Goal: Find specific page/section: Find specific page/section

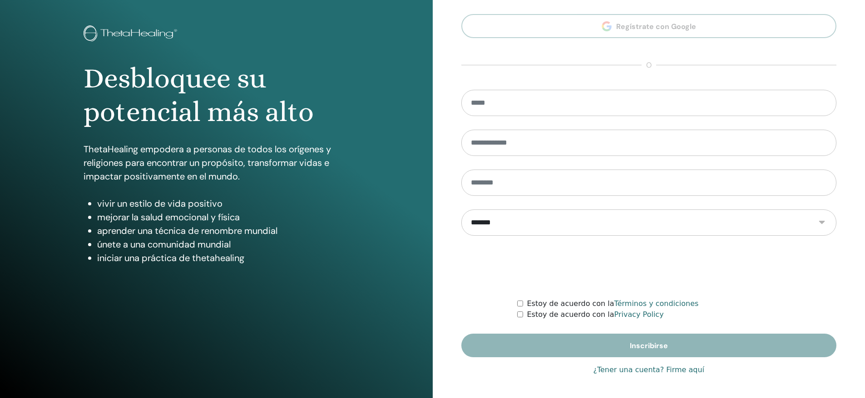
type input "**********"
click at [629, 371] on link "¿Tener una cuenta? Firme aquí" at bounding box center [648, 370] width 111 height 11
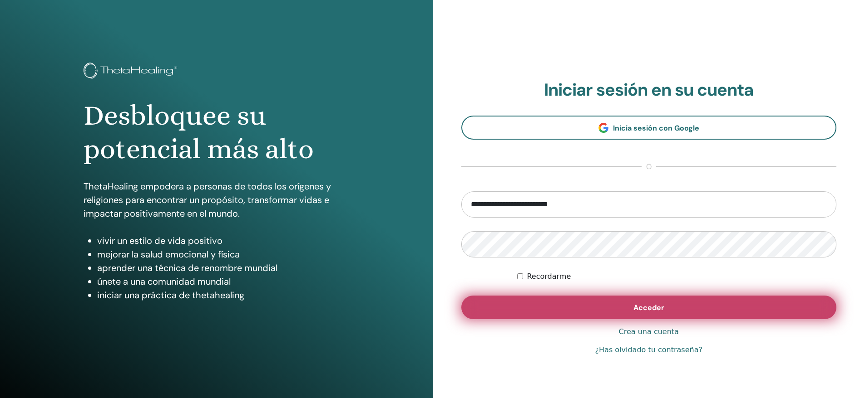
click at [650, 307] on span "Acceder" at bounding box center [648, 308] width 31 height 10
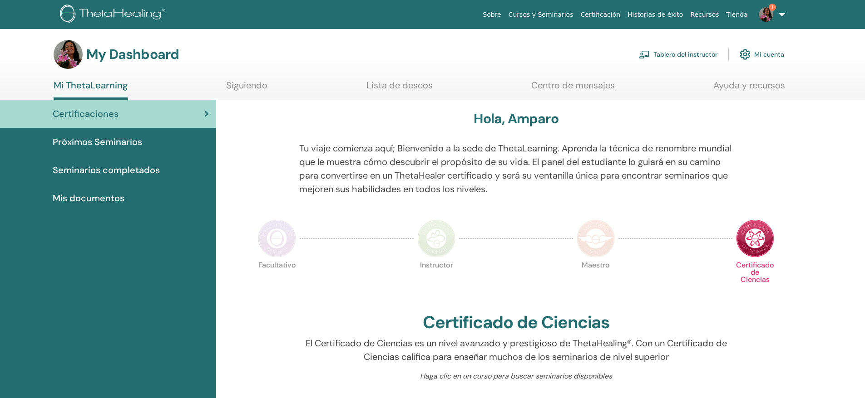
click at [696, 53] on link "Tablero del instructor" at bounding box center [678, 54] width 79 height 20
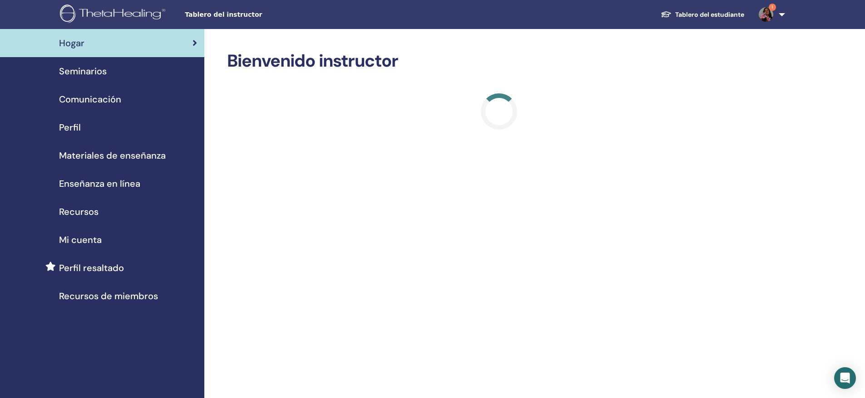
click at [100, 71] on span "Seminarios" at bounding box center [83, 71] width 48 height 14
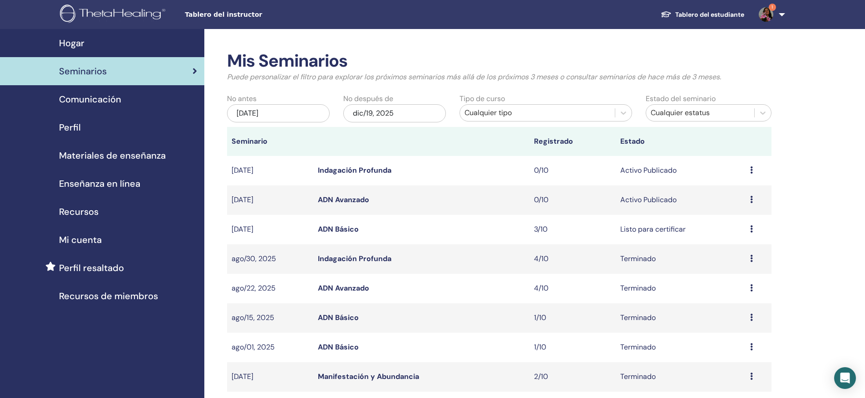
click at [357, 288] on link "ADN Avanzado" at bounding box center [343, 289] width 51 height 10
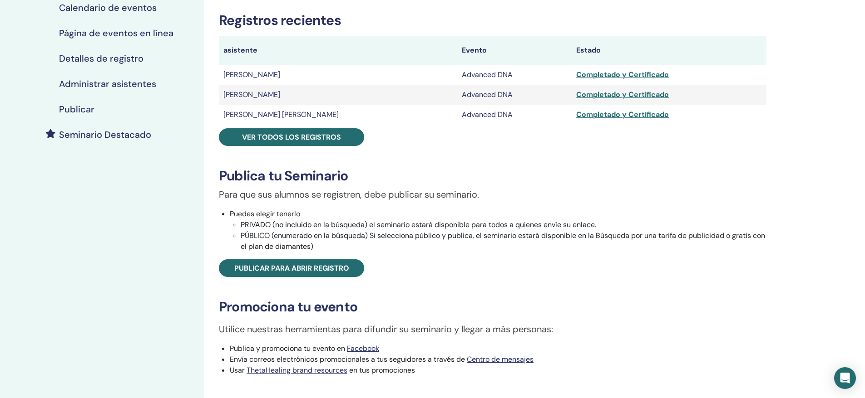
scroll to position [136, 0]
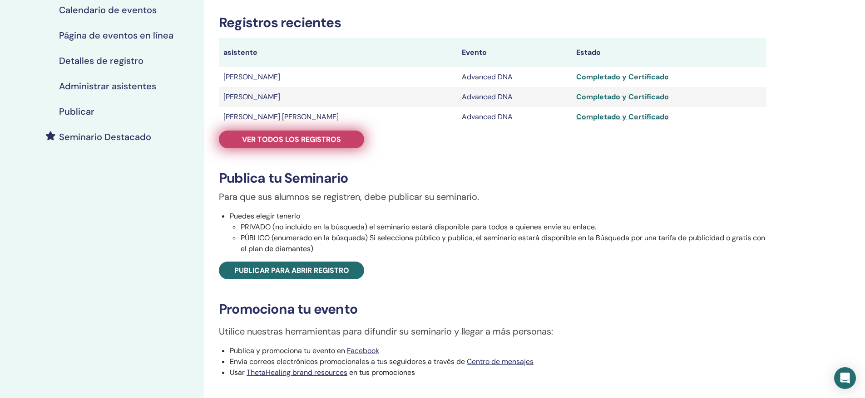
click at [311, 139] on span "Ver todos los registros" at bounding box center [291, 140] width 99 height 10
